Goal: Information Seeking & Learning: Learn about a topic

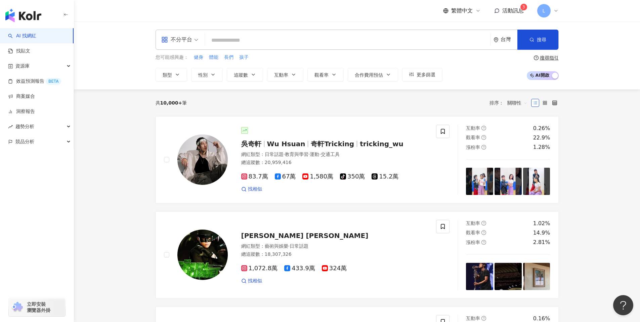
click at [279, 42] on input "search" at bounding box center [348, 40] width 280 height 13
paste input "**********"
type input "**********"
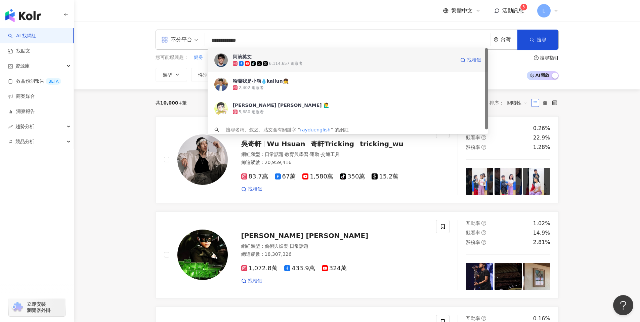
click at [220, 59] on img at bounding box center [221, 59] width 13 height 13
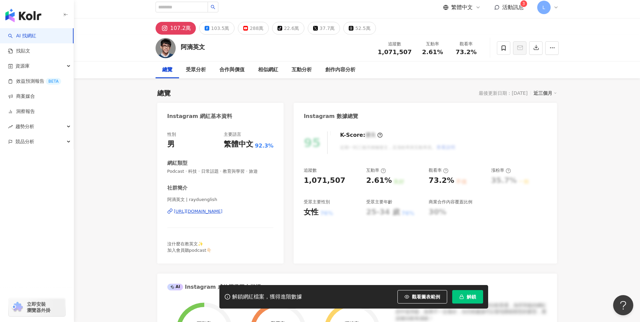
scroll to position [4, 0]
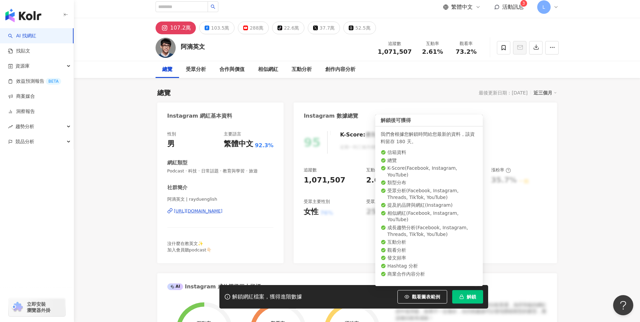
click at [476, 300] on button "解鎖" at bounding box center [468, 296] width 31 height 13
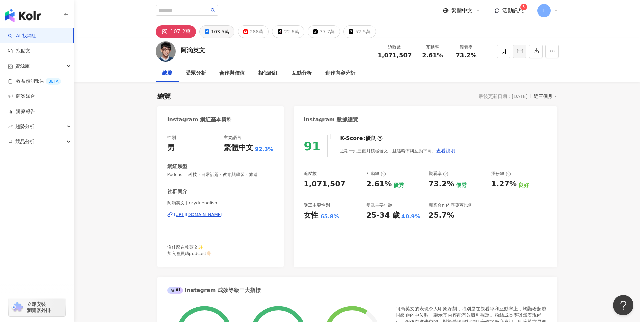
click at [221, 33] on div "103.5萬" at bounding box center [220, 31] width 18 height 9
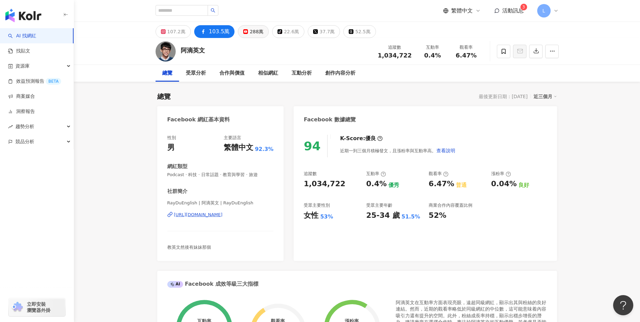
click at [243, 34] on button "288萬" at bounding box center [253, 31] width 31 height 13
click at [254, 33] on div "288萬" at bounding box center [257, 31] width 14 height 9
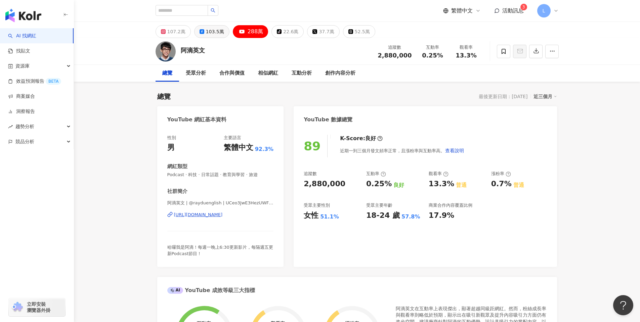
click at [206, 31] on div "103.5萬" at bounding box center [215, 31] width 18 height 9
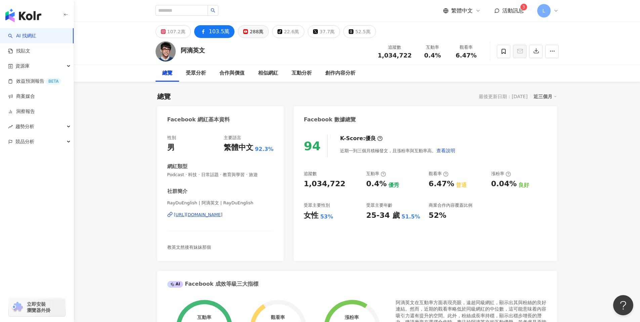
click at [250, 31] on div "288萬" at bounding box center [257, 31] width 14 height 9
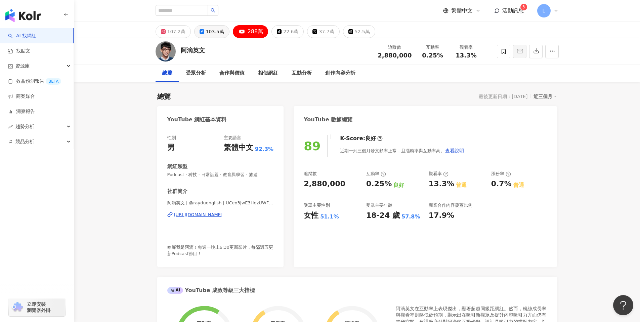
click at [213, 35] on div "103.5萬" at bounding box center [215, 31] width 18 height 9
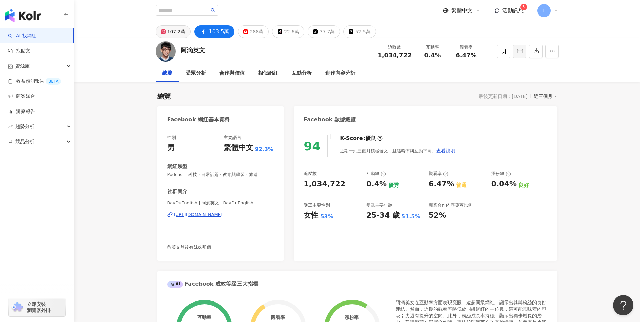
click at [176, 35] on div "107.2萬" at bounding box center [176, 31] width 18 height 9
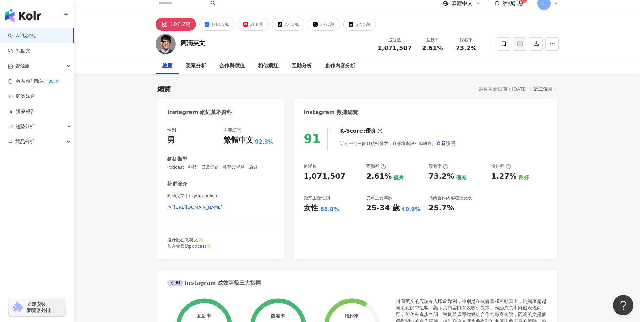
scroll to position [6, 0]
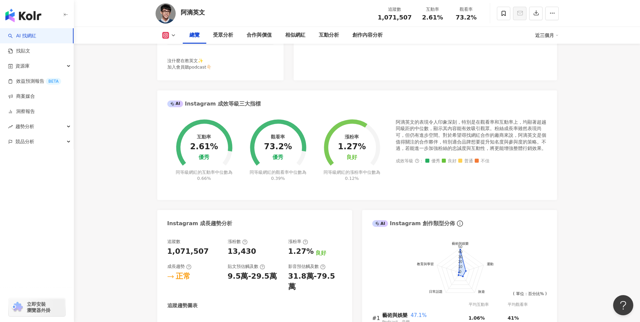
scroll to position [0, 0]
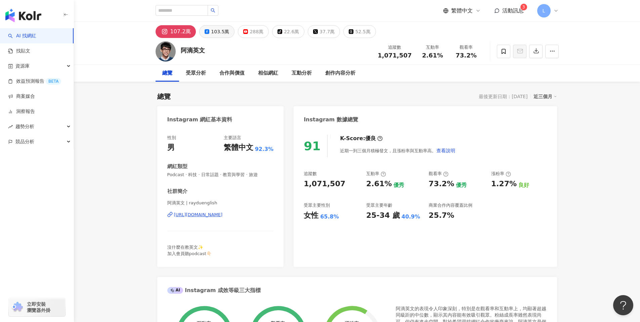
click at [219, 33] on div "103.5萬" at bounding box center [220, 31] width 18 height 9
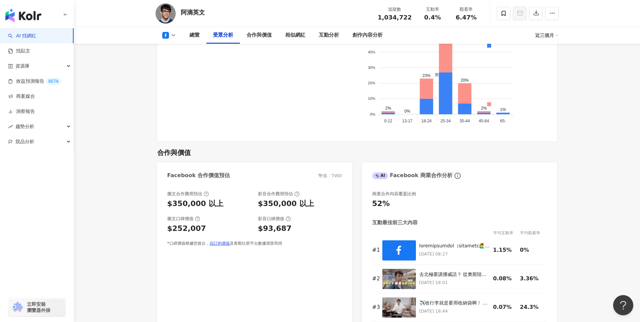
scroll to position [685, 0]
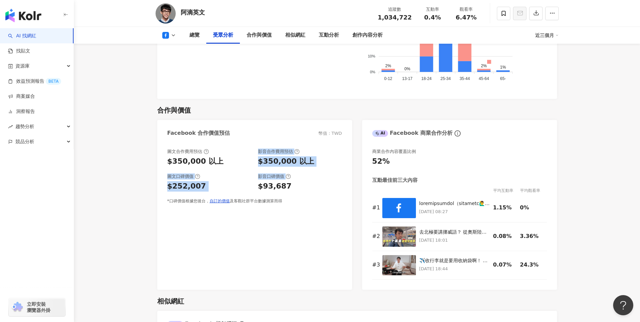
drag, startPoint x: 253, startPoint y: 164, endPoint x: 353, endPoint y: 177, distance: 100.7
click at [353, 177] on div "Facebook 合作價值預估 幣值：TWD 圖文合作費用預估 $350,000 以上 影音合作費用預估 $350,000 以上 圖文口碑價值 $252,00…" at bounding box center [357, 205] width 400 height 170
click at [327, 214] on div "圖文合作費用預估 $350,000 以上 影音合作費用預估 $350,000 以上 圖文口碑價值 $252,007 影音口碑價值 $93,687 *口碑價值根…" at bounding box center [254, 216] width 195 height 148
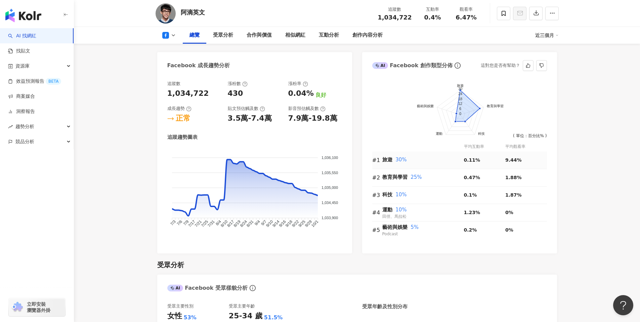
scroll to position [342, 0]
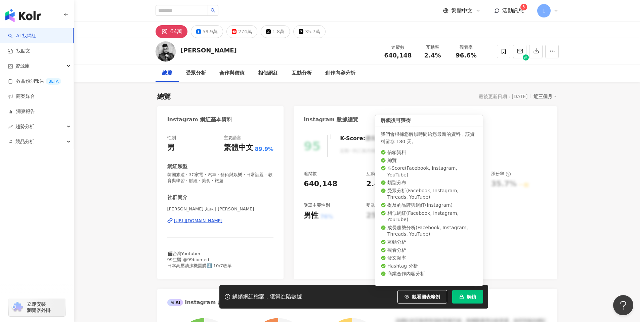
click at [473, 303] on button "解鎖" at bounding box center [468, 296] width 31 height 13
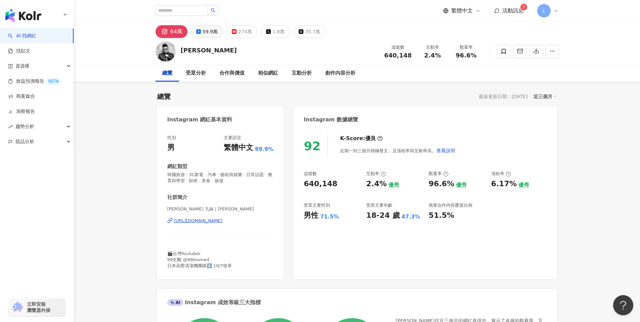
click at [209, 36] on div "59.9萬" at bounding box center [210, 31] width 15 height 9
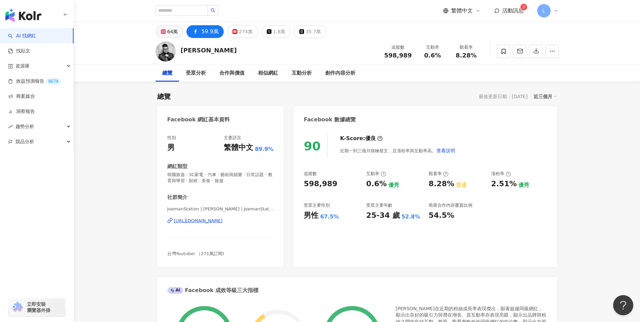
click at [171, 32] on div "64萬" at bounding box center [172, 31] width 11 height 9
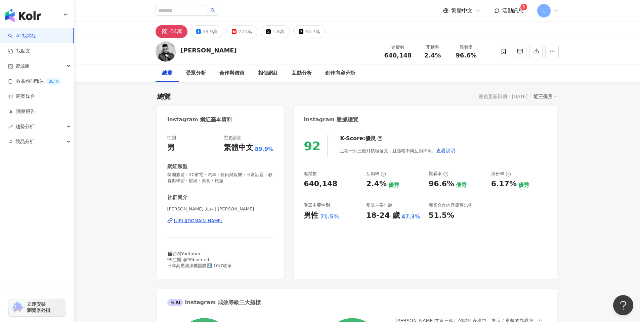
click at [208, 222] on div "https://www.instagram.com/joemanweng/" at bounding box center [198, 221] width 49 height 6
click at [207, 32] on div "59.9萬" at bounding box center [210, 31] width 15 height 9
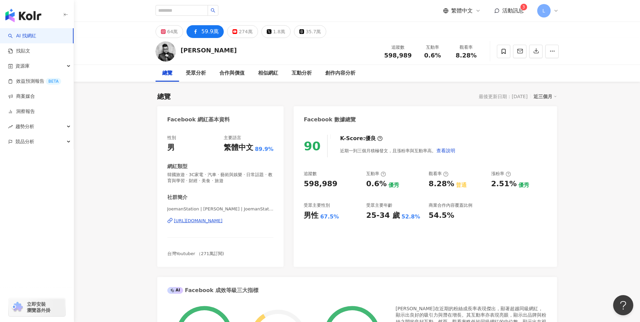
click at [173, 33] on div "64萬" at bounding box center [172, 31] width 11 height 9
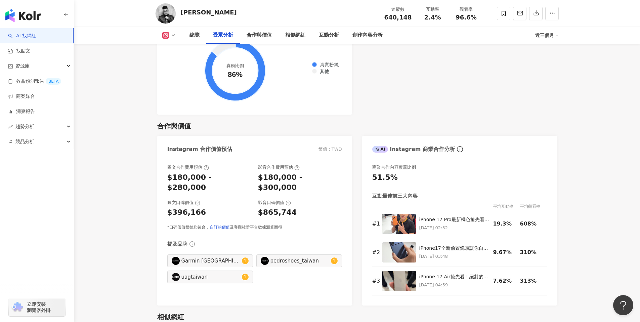
scroll to position [878, 0]
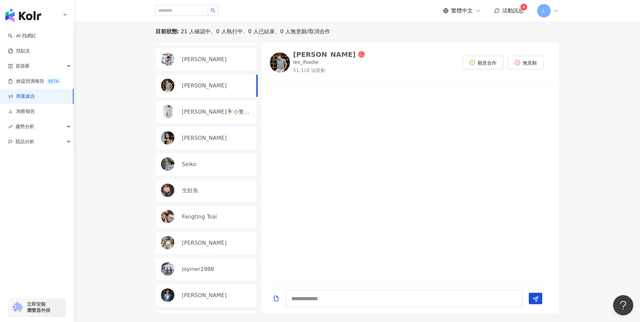
scroll to position [68, 0]
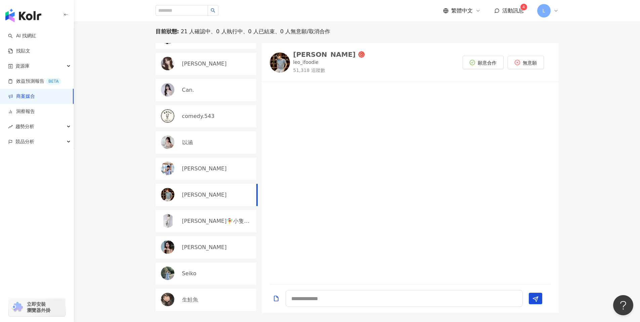
click at [26, 12] on img "button" at bounding box center [23, 15] width 36 height 13
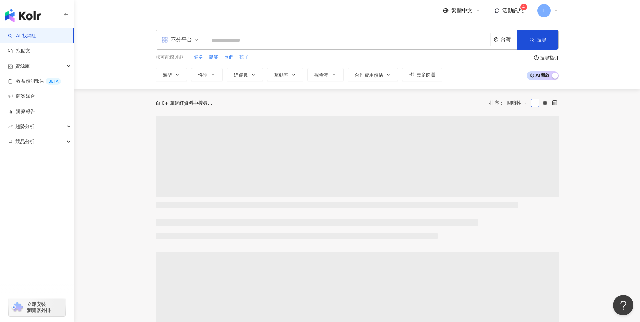
click at [220, 37] on input "search" at bounding box center [348, 40] width 280 height 13
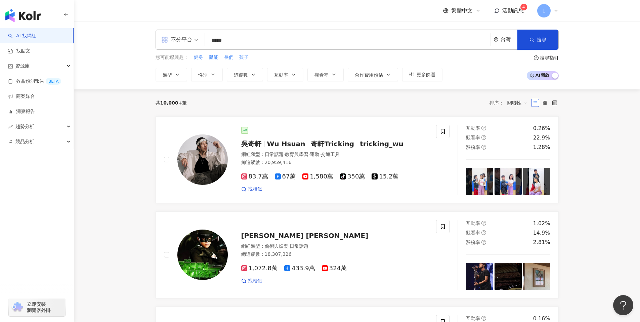
type input "*****"
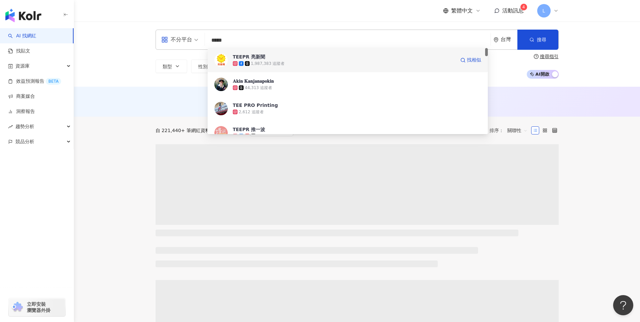
click at [250, 55] on div "TEEPR 亮新聞" at bounding box center [249, 56] width 33 height 7
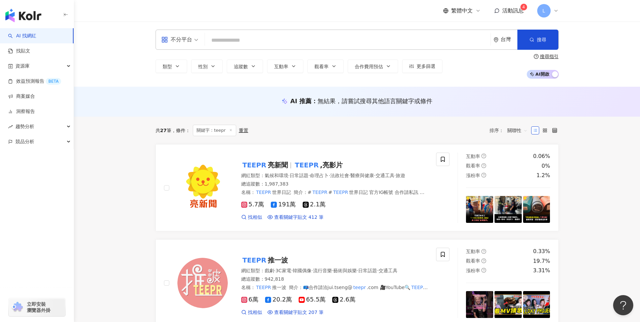
click at [271, 36] on input "search" at bounding box center [348, 40] width 280 height 13
click at [27, 17] on img "button" at bounding box center [23, 15] width 36 height 13
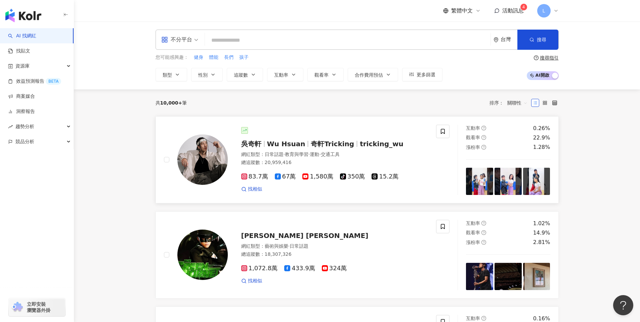
click at [209, 156] on img at bounding box center [203, 159] width 50 height 50
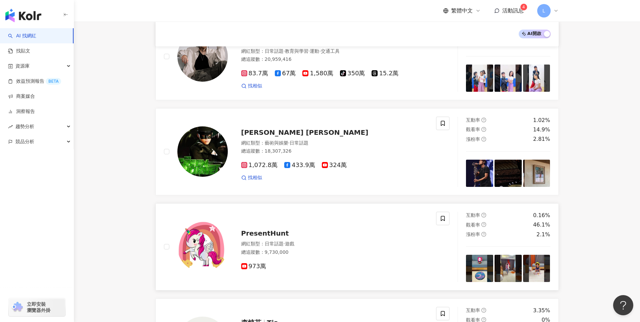
scroll to position [102, 0]
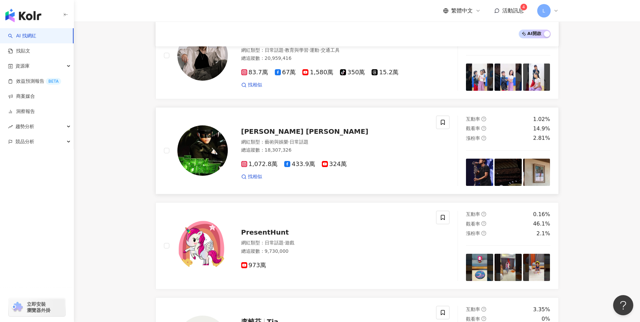
click at [269, 142] on span "藝術與娛樂" at bounding box center [277, 141] width 24 height 5
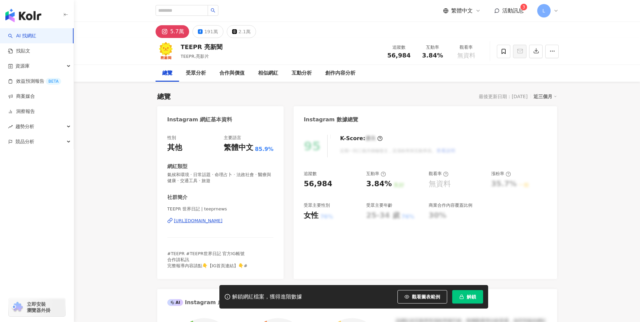
click at [469, 302] on button "解鎖" at bounding box center [468, 296] width 31 height 13
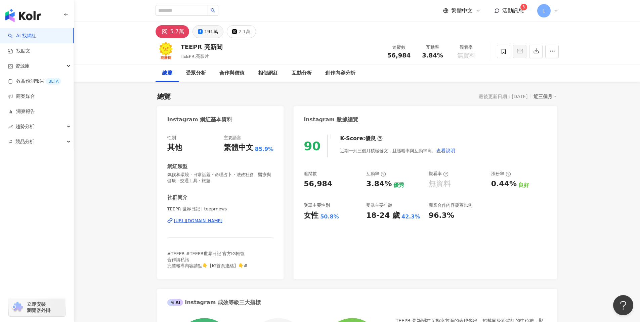
click at [204, 25] on button "191萬" at bounding box center [208, 31] width 31 height 13
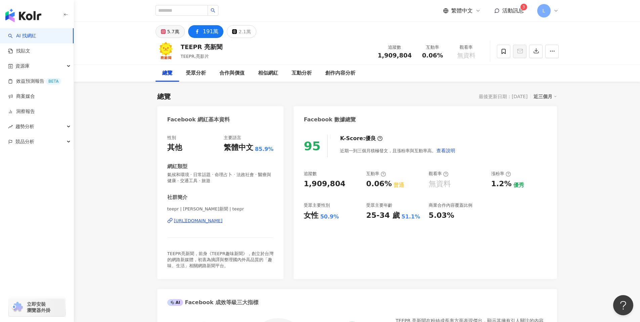
click at [174, 37] on button "5.7萬" at bounding box center [170, 31] width 29 height 13
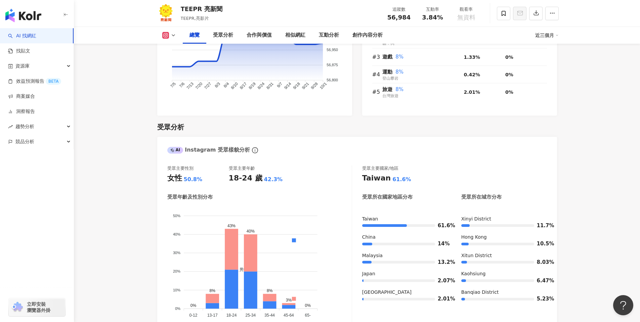
scroll to position [239, 0]
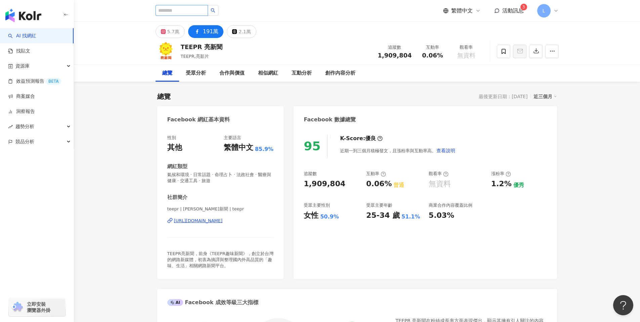
click at [172, 12] on input "search" at bounding box center [182, 10] width 52 height 11
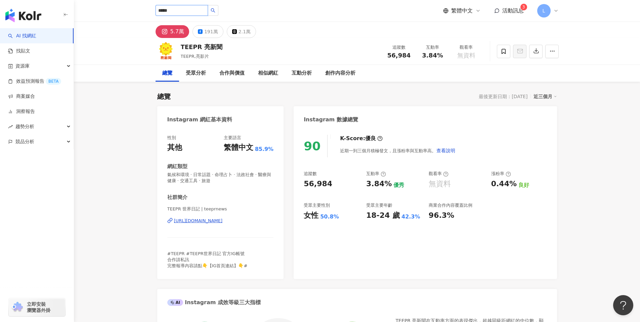
type input "*****"
click at [216, 11] on icon "search" at bounding box center [213, 10] width 5 height 5
click at [207, 5] on input "*****" at bounding box center [182, 10] width 52 height 11
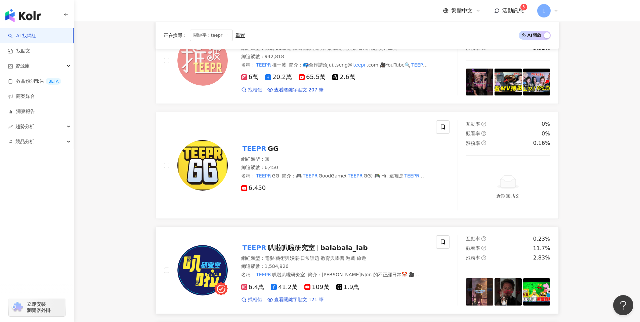
scroll to position [242, 0]
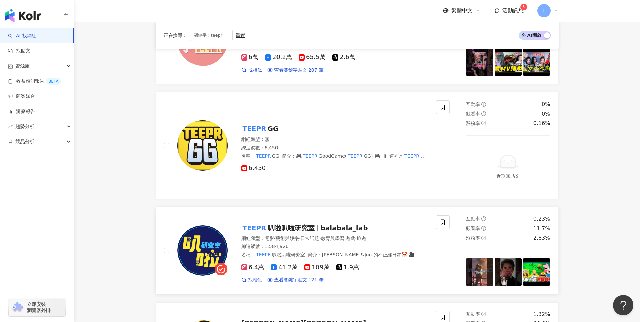
click at [287, 224] on span "叭啦叭啦研究室" at bounding box center [291, 228] width 47 height 8
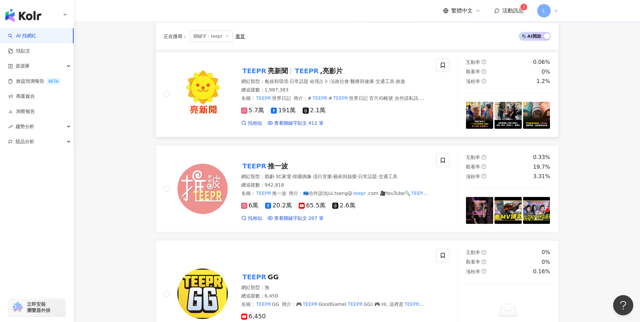
scroll to position [82, 0]
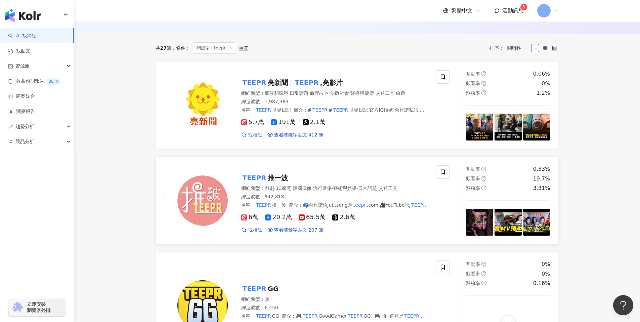
click at [259, 179] on mark "TEEPR" at bounding box center [254, 177] width 27 height 11
click at [309, 84] on mark "TEEPR" at bounding box center [307, 82] width 27 height 11
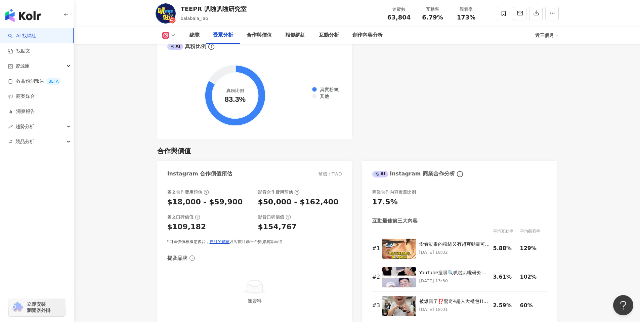
scroll to position [829, 0]
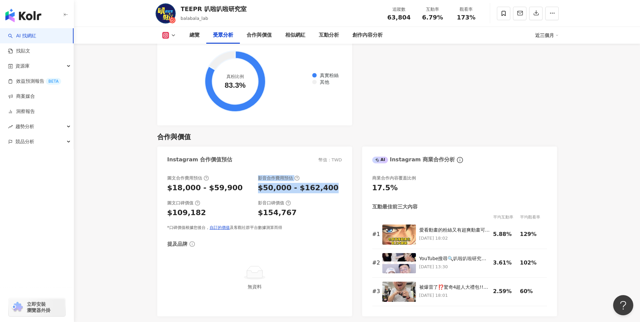
drag, startPoint x: 254, startPoint y: 182, endPoint x: 343, endPoint y: 188, distance: 89.3
click at [343, 188] on div "圖文合作費用預估 $18,000 - $59,900 影音合作費用預估 $50,000 - $162,400 圖文口碑價值 $109,182 影音口碑價值 $…" at bounding box center [254, 242] width 195 height 148
click at [331, 216] on div "圖文合作費用預估 $18,000 - $59,900 影音合作費用預估 $50,000 - $162,400 圖文口碑價值 $109,182 影音口碑價值 $…" at bounding box center [254, 202] width 175 height 55
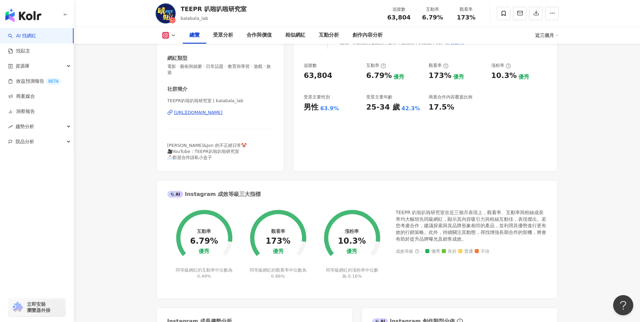
scroll to position [0, 0]
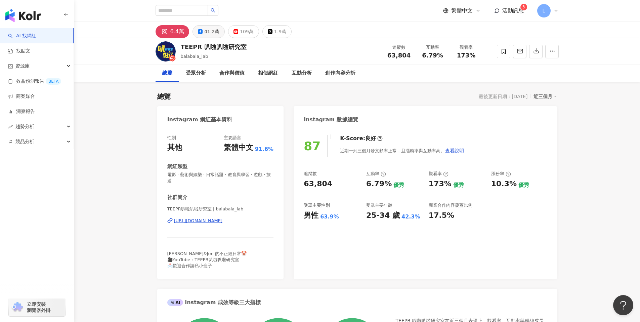
click at [216, 30] on div "41.2萬" at bounding box center [211, 31] width 15 height 9
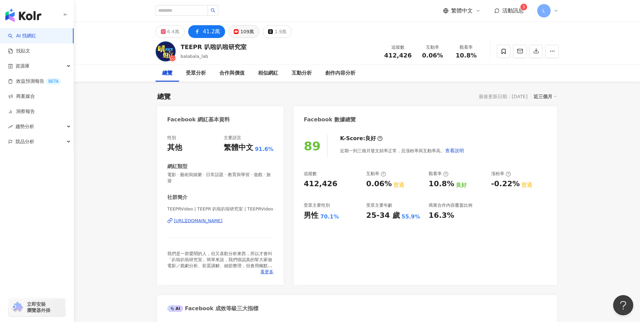
click at [240, 29] on div "109萬" at bounding box center [247, 31] width 14 height 9
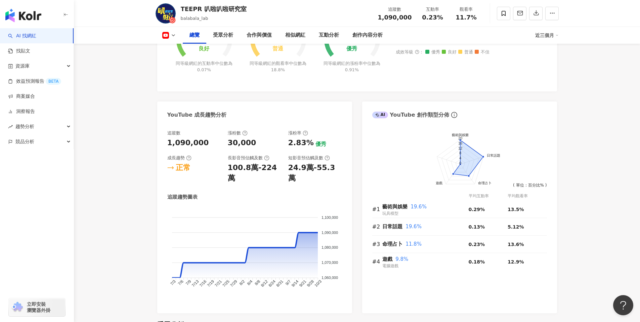
scroll to position [313, 0]
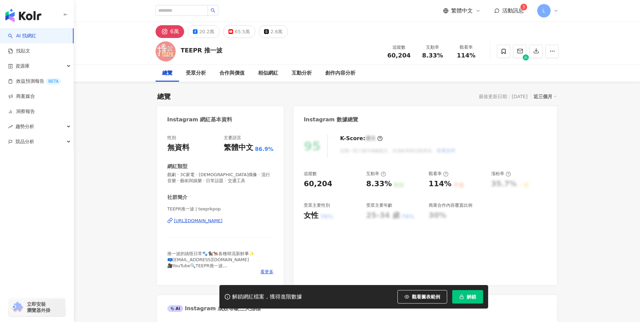
click at [472, 300] on button "解鎖" at bounding box center [468, 296] width 31 height 13
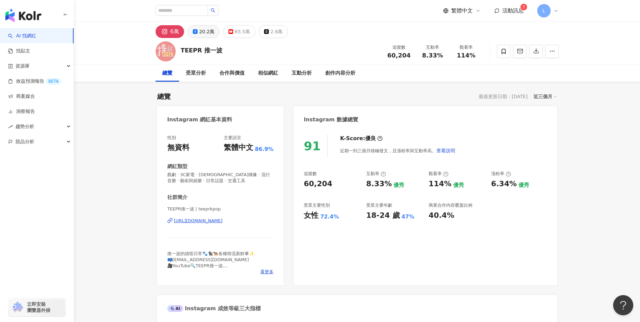
click at [194, 33] on icon at bounding box center [195, 31] width 5 height 5
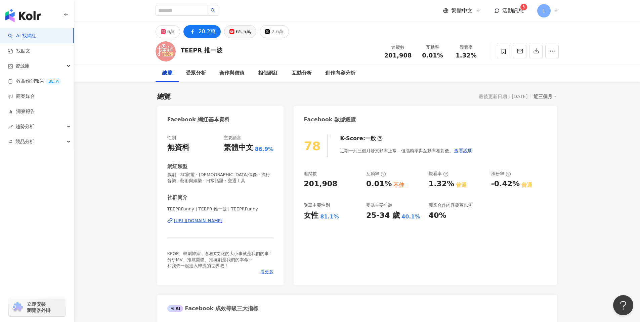
click at [242, 32] on div "65.5萬" at bounding box center [243, 31] width 15 height 9
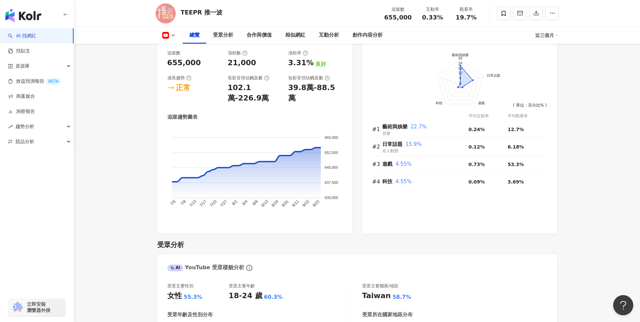
scroll to position [391, 0]
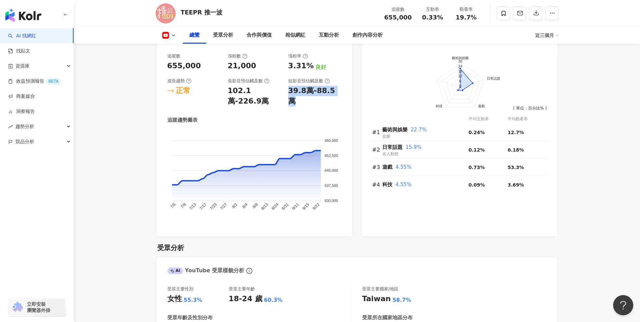
drag, startPoint x: 290, startPoint y: 93, endPoint x: 325, endPoint y: 97, distance: 35.5
click at [325, 97] on div "短影音預估觸及數 39.8萬-88.5萬" at bounding box center [315, 92] width 54 height 29
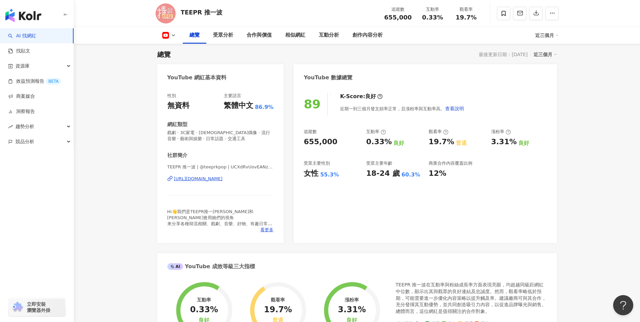
scroll to position [0, 0]
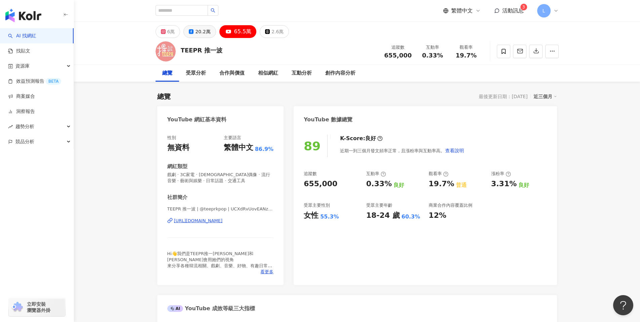
click at [203, 36] on div "20.2萬" at bounding box center [202, 31] width 15 height 9
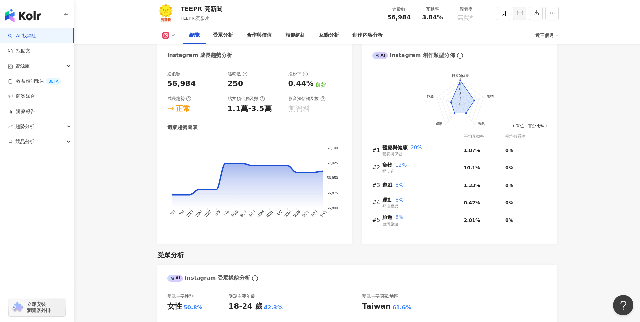
scroll to position [385, 0]
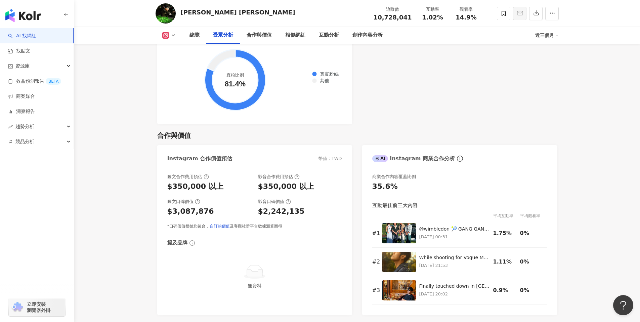
scroll to position [819, 0]
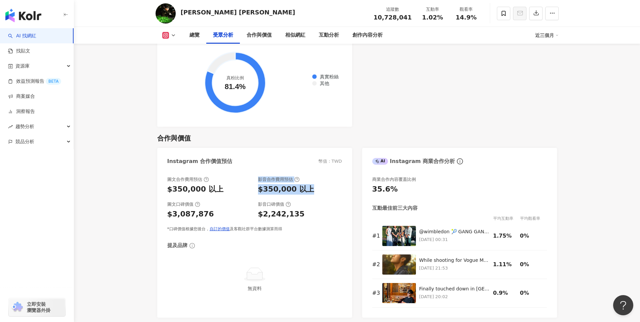
drag, startPoint x: 252, startPoint y: 177, endPoint x: 314, endPoint y: 178, distance: 61.2
click at [314, 178] on div "圖文合作費用預估 $350,000 以上 影音合作費用預估 $350,000 以上" at bounding box center [254, 186] width 175 height 18
click at [311, 189] on div "圖文合作費用預估 $350,000 以上 影音合作費用預估 $350,000 以上 圖文口碑價值 $3,087,876 影音口碑價值 $2,242,135 *…" at bounding box center [254, 204] width 175 height 55
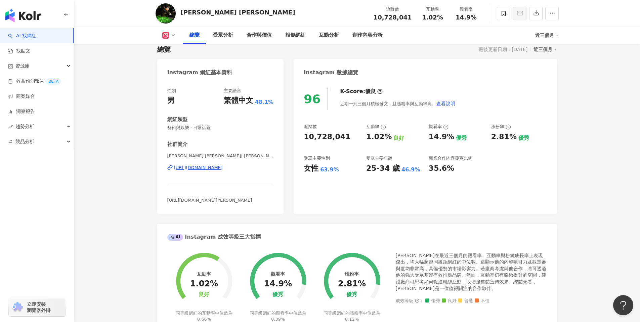
scroll to position [0, 0]
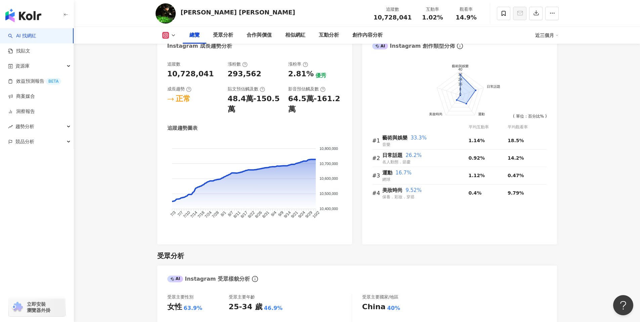
scroll to position [390, 0]
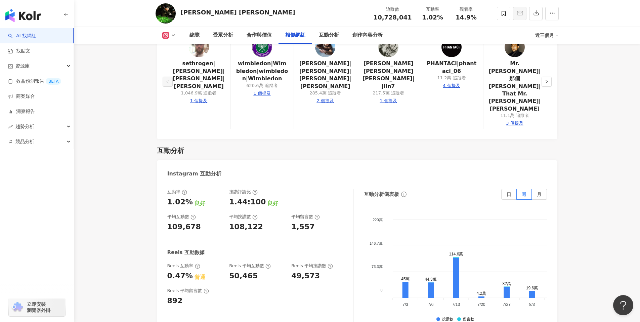
scroll to position [1268, 0]
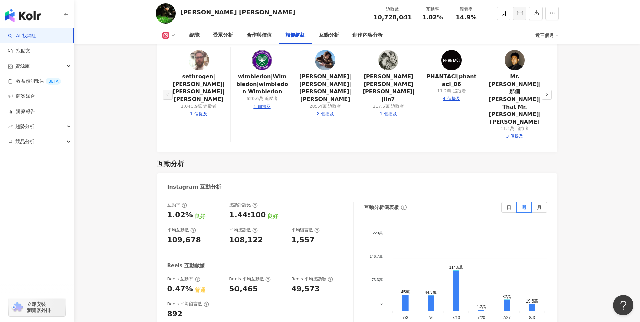
click at [577, 239] on main "1,072.8萬 433.9萬 324萬 [PERSON_NAME] [PERSON_NAME] 追蹤數 10,728,041 互動率 1.02% 觀看率 1…" at bounding box center [357, 47] width 567 height 2587
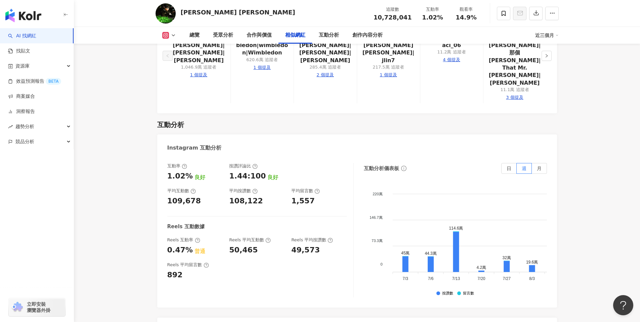
click at [572, 222] on main "1,072.8萬 433.9萬 324萬 [PERSON_NAME] [PERSON_NAME] 追蹤數 10,728,041 互動率 1.02% 觀看率 1…" at bounding box center [357, 8] width 567 height 2587
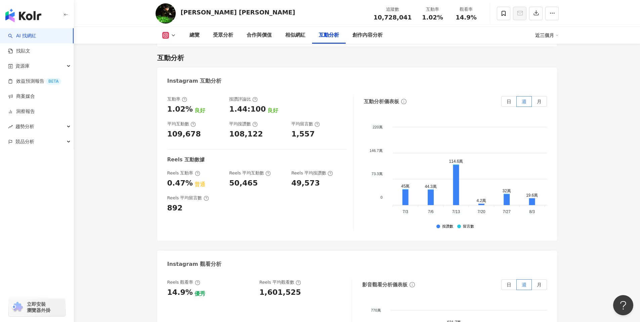
scroll to position [1373, 0]
